Goal: Register for event/course

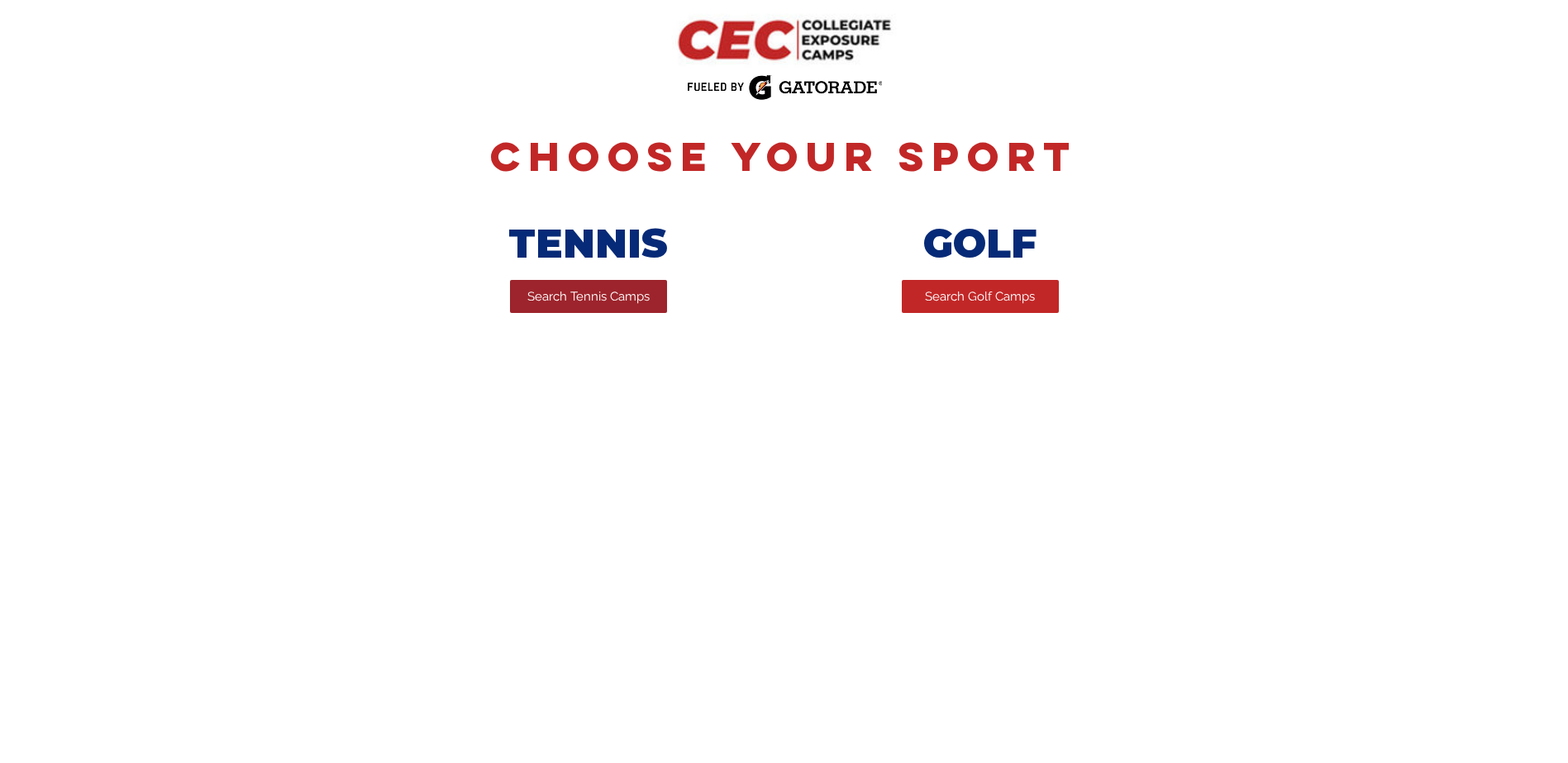
click at [580, 299] on span "Search Tennis Camps" at bounding box center [588, 297] width 122 height 17
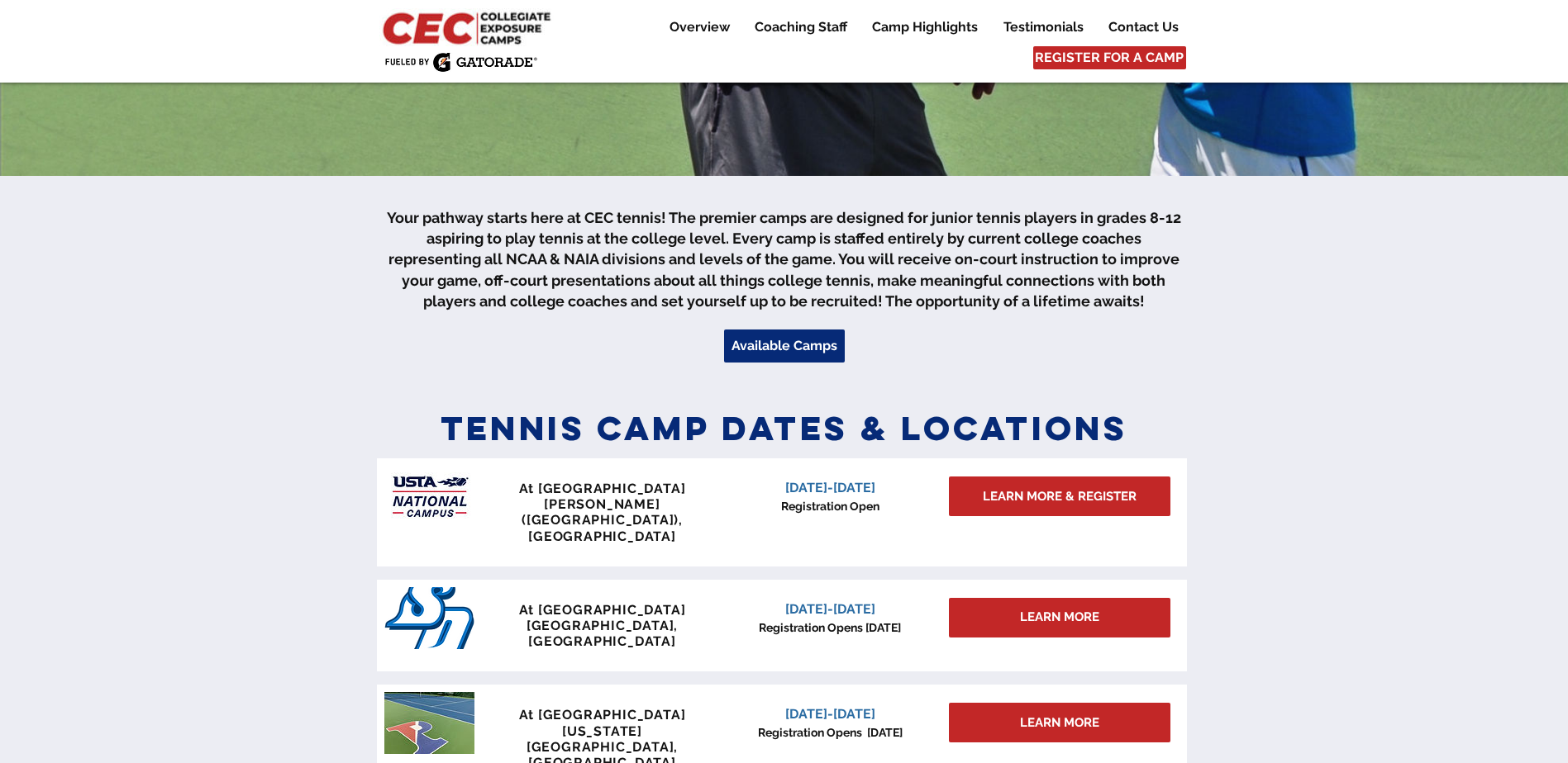
scroll to position [413, 0]
click at [1041, 499] on span "LEARN MORE & REGISTER" at bounding box center [1059, 496] width 153 height 17
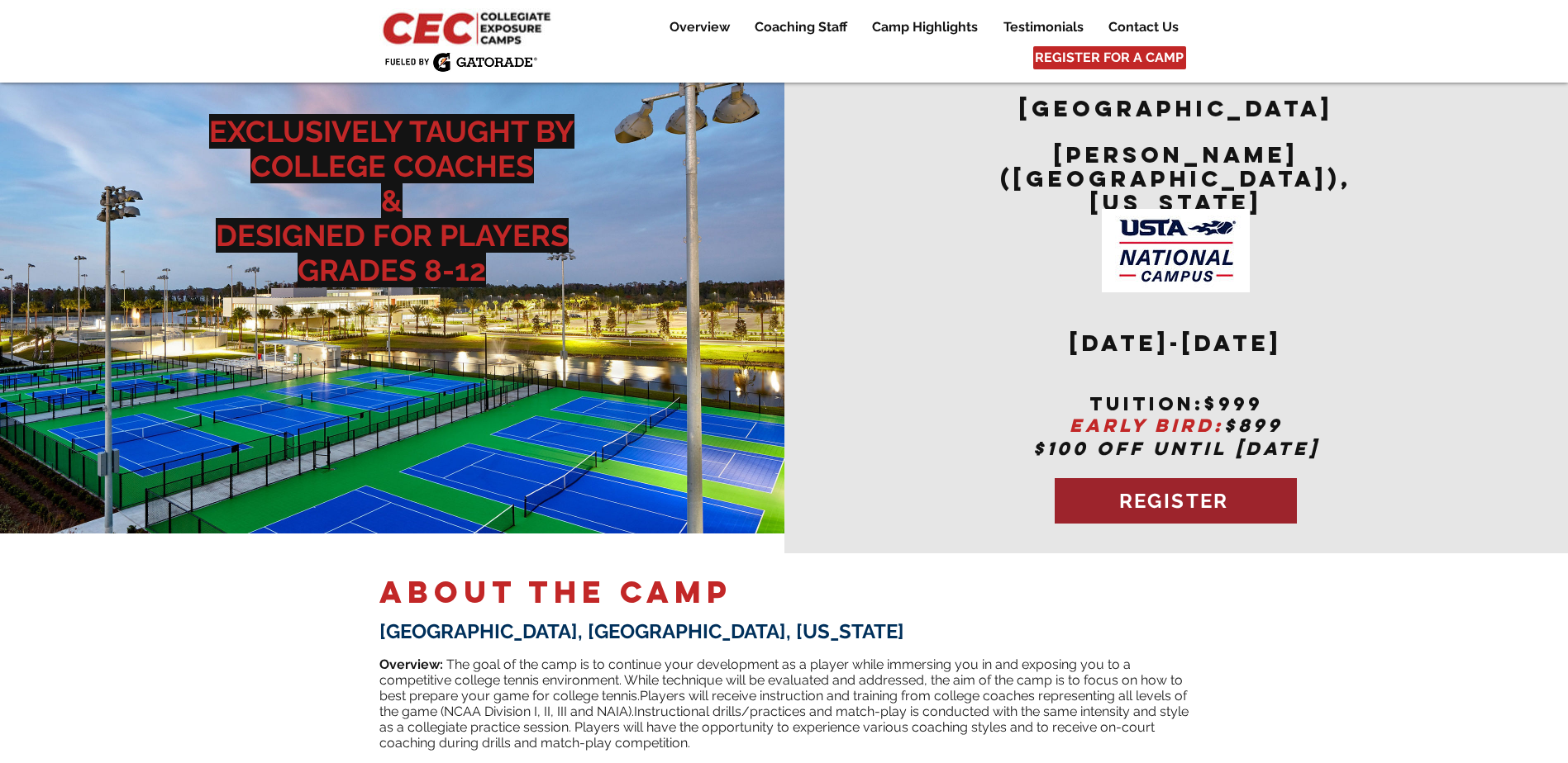
click at [1182, 489] on span "REGISTER" at bounding box center [1174, 500] width 110 height 24
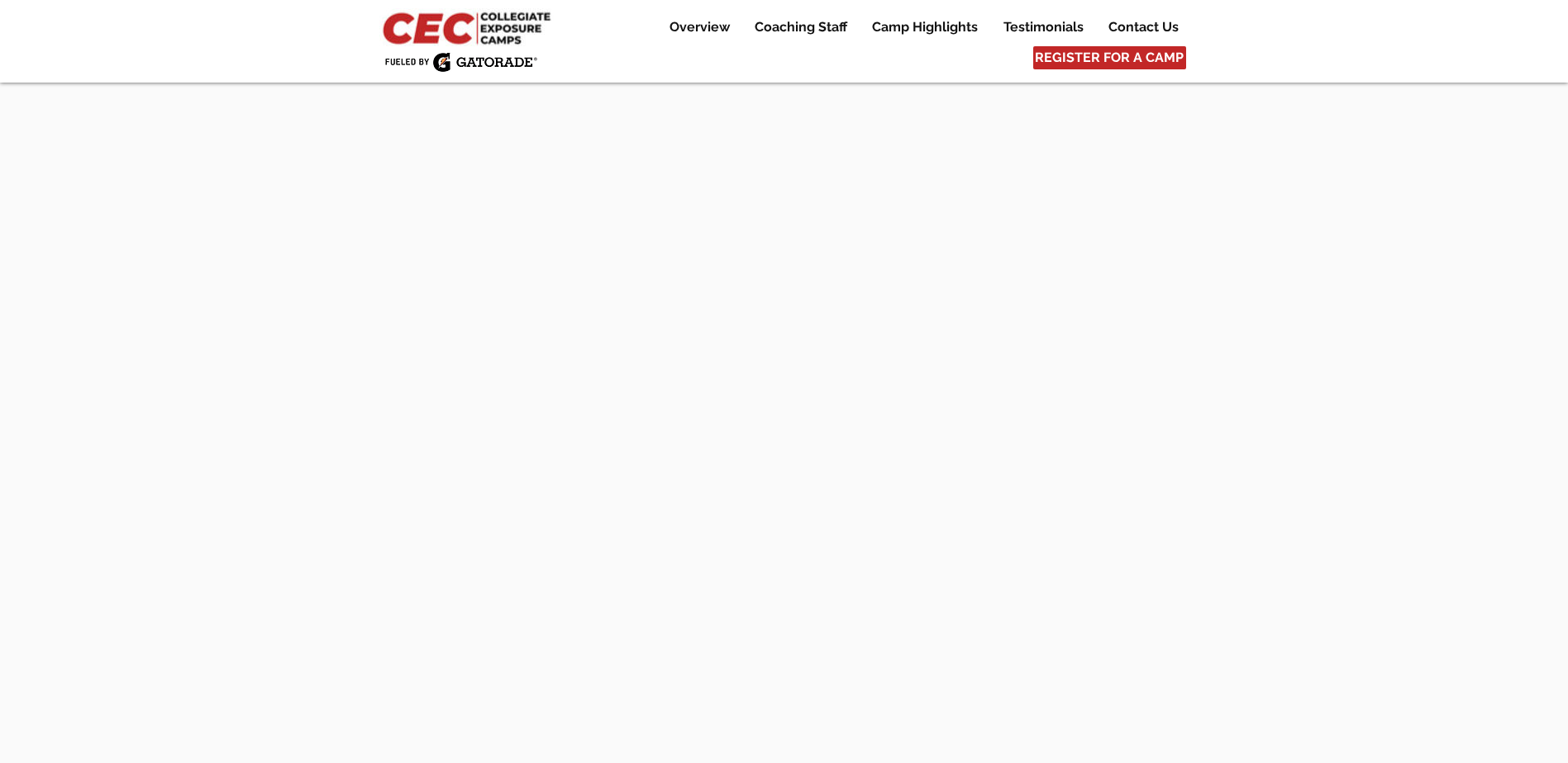
scroll to position [4859, 0]
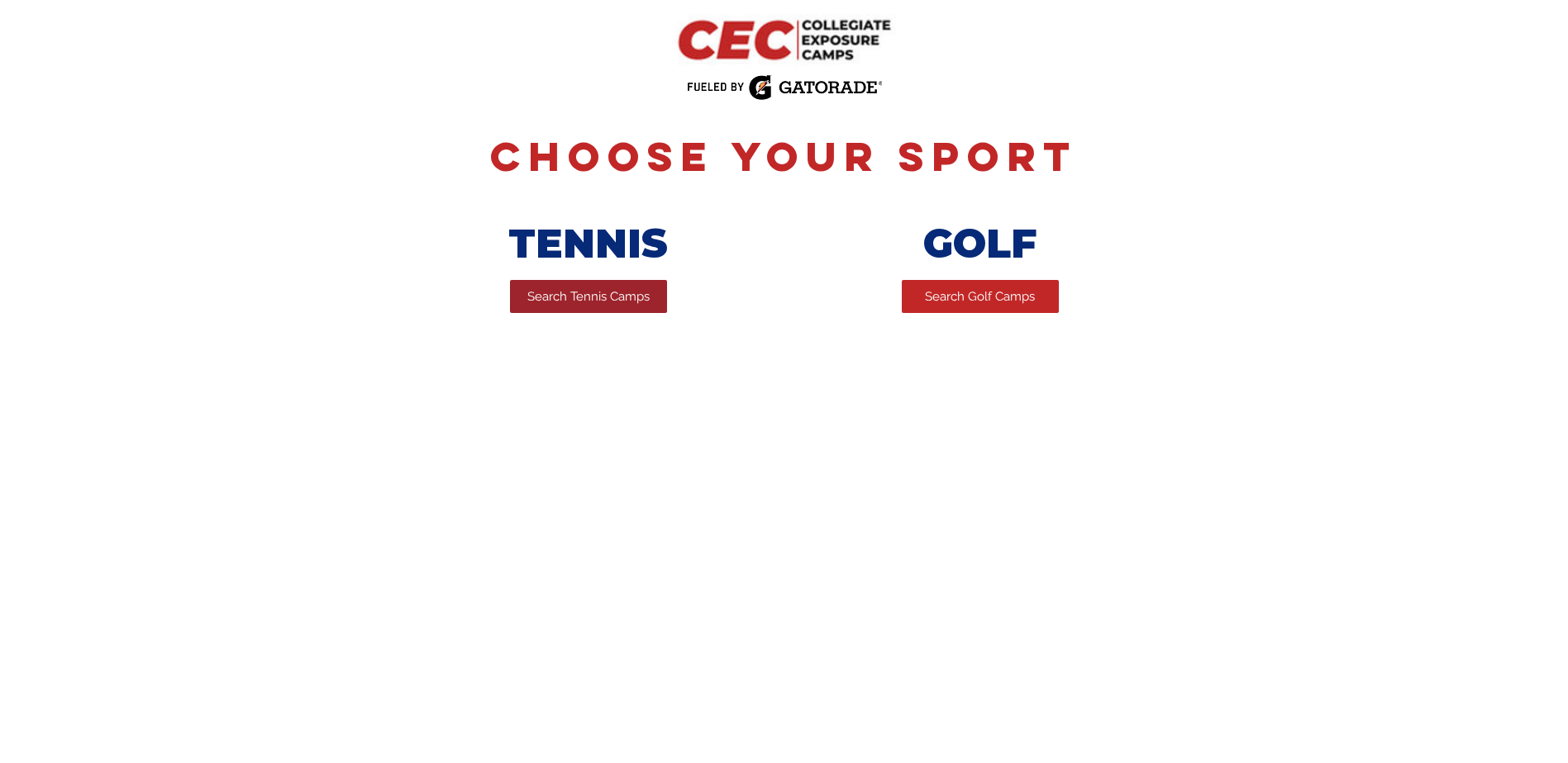
click at [544, 309] on link "Search Tennis Camps" at bounding box center [588, 296] width 157 height 33
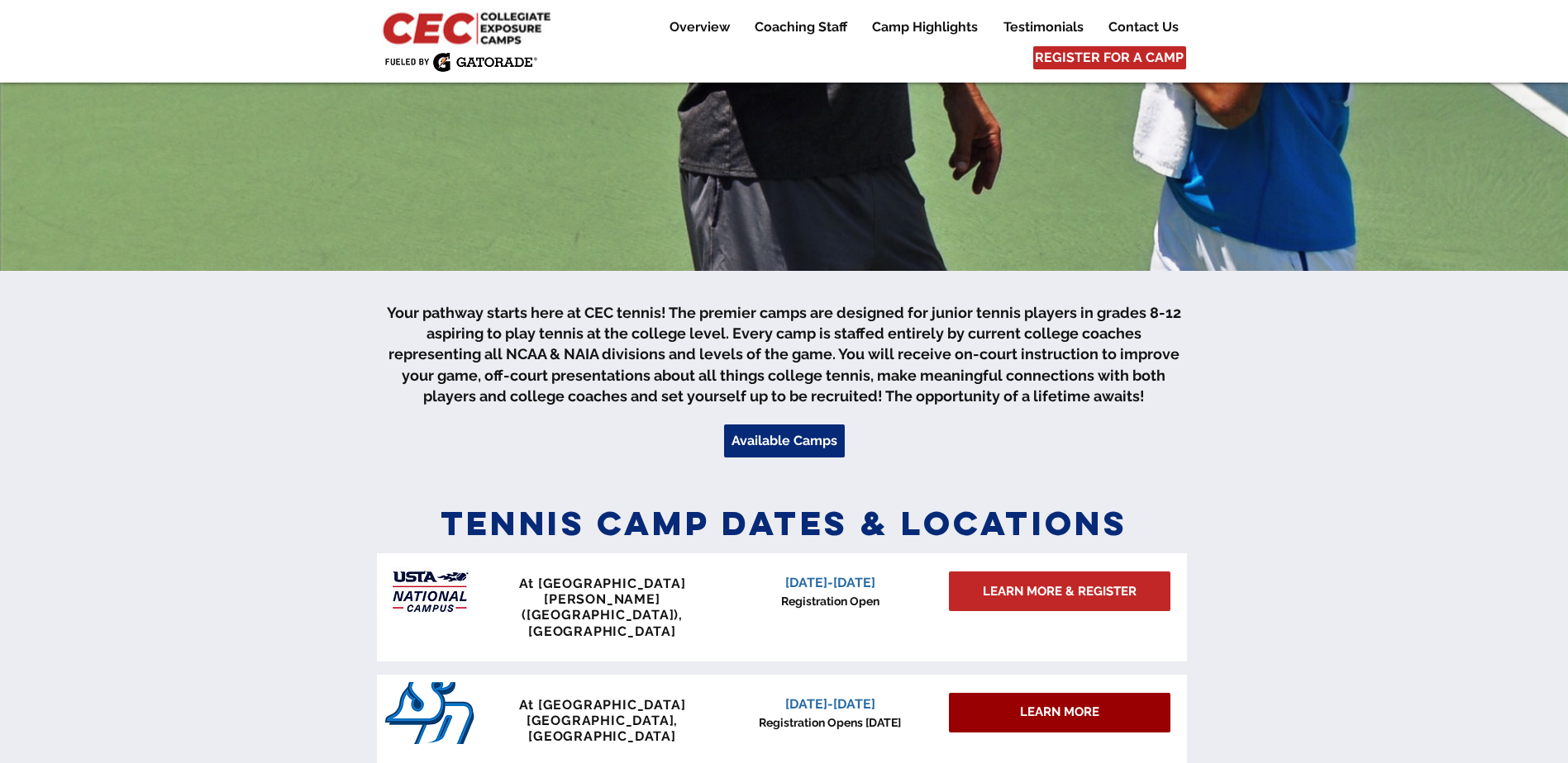
scroll to position [496, 0]
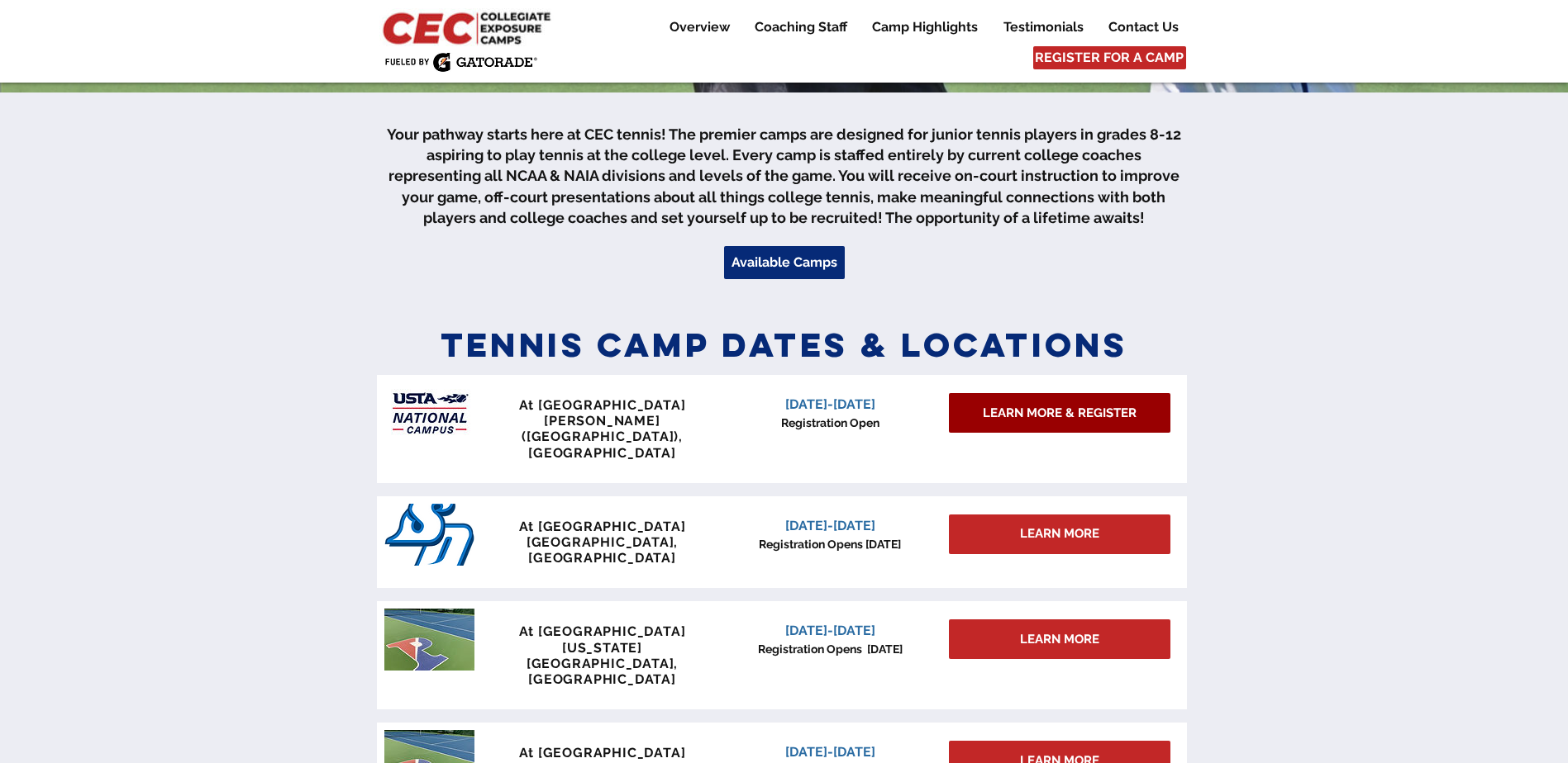
click at [1060, 413] on span "LEARN MORE & REGISTER" at bounding box center [1059, 412] width 153 height 17
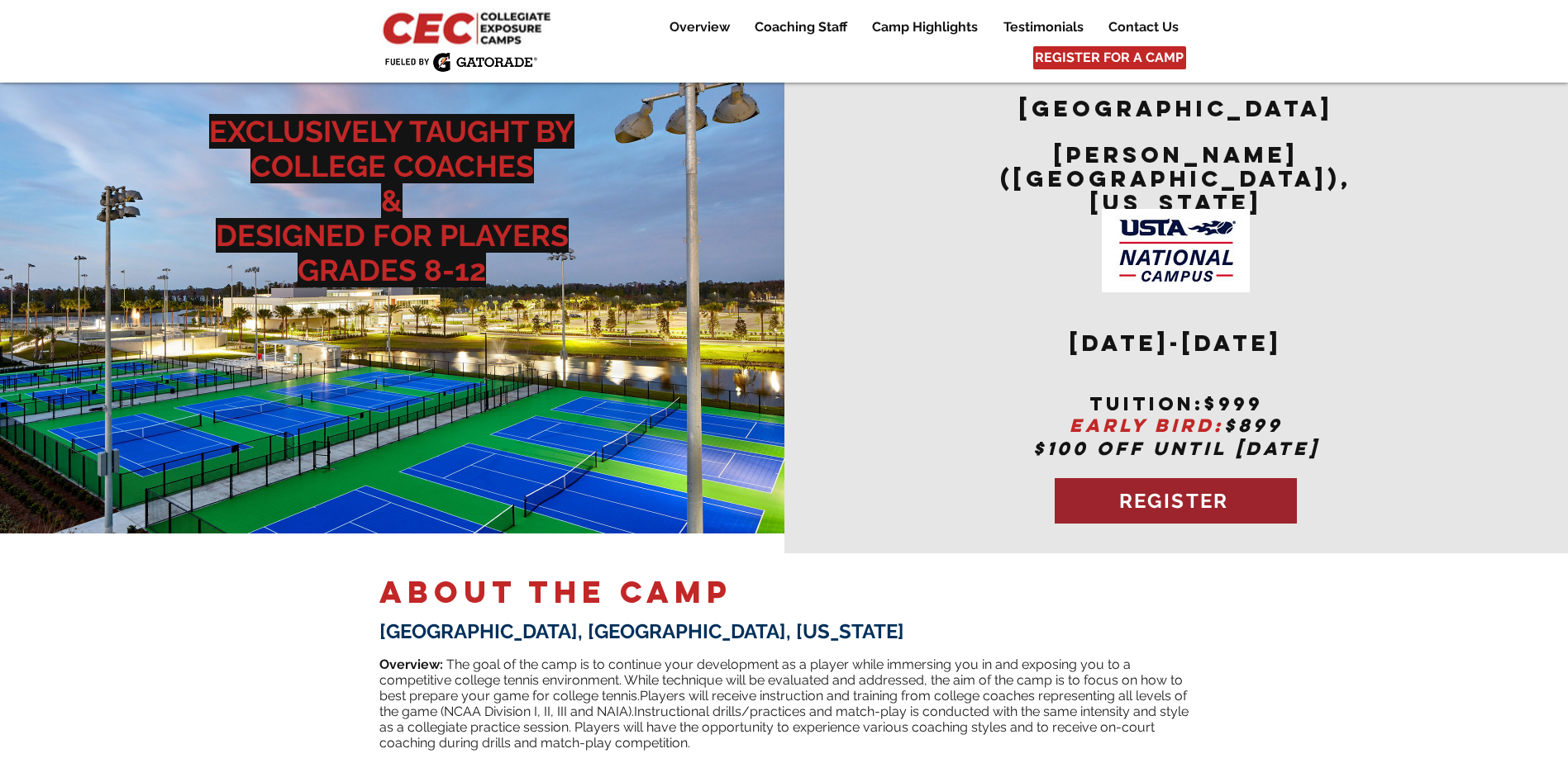
click at [1120, 489] on span "REGISTER" at bounding box center [1174, 500] width 110 height 24
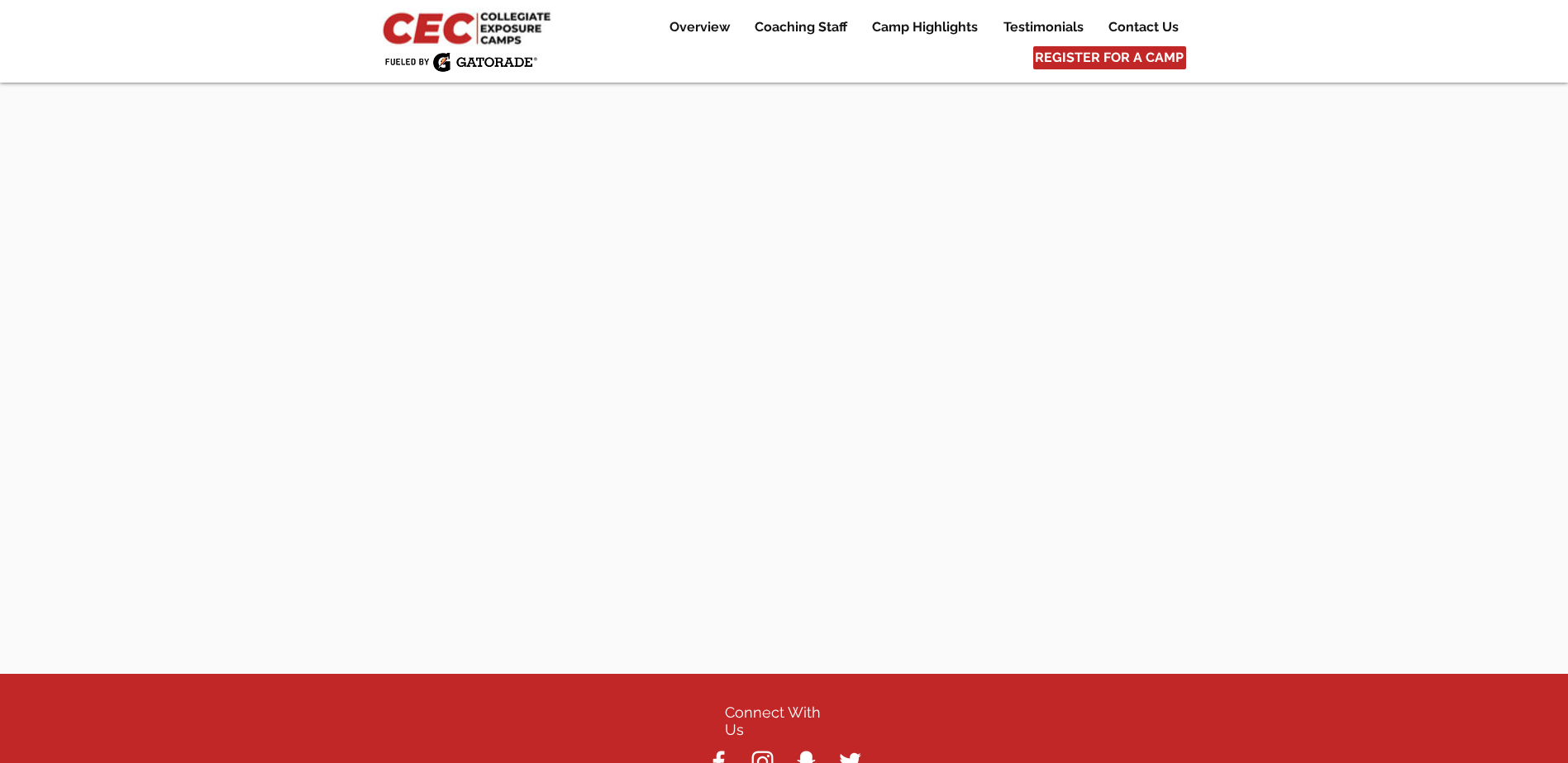
scroll to position [7507, 0]
